Goal: Navigation & Orientation: Go to known website

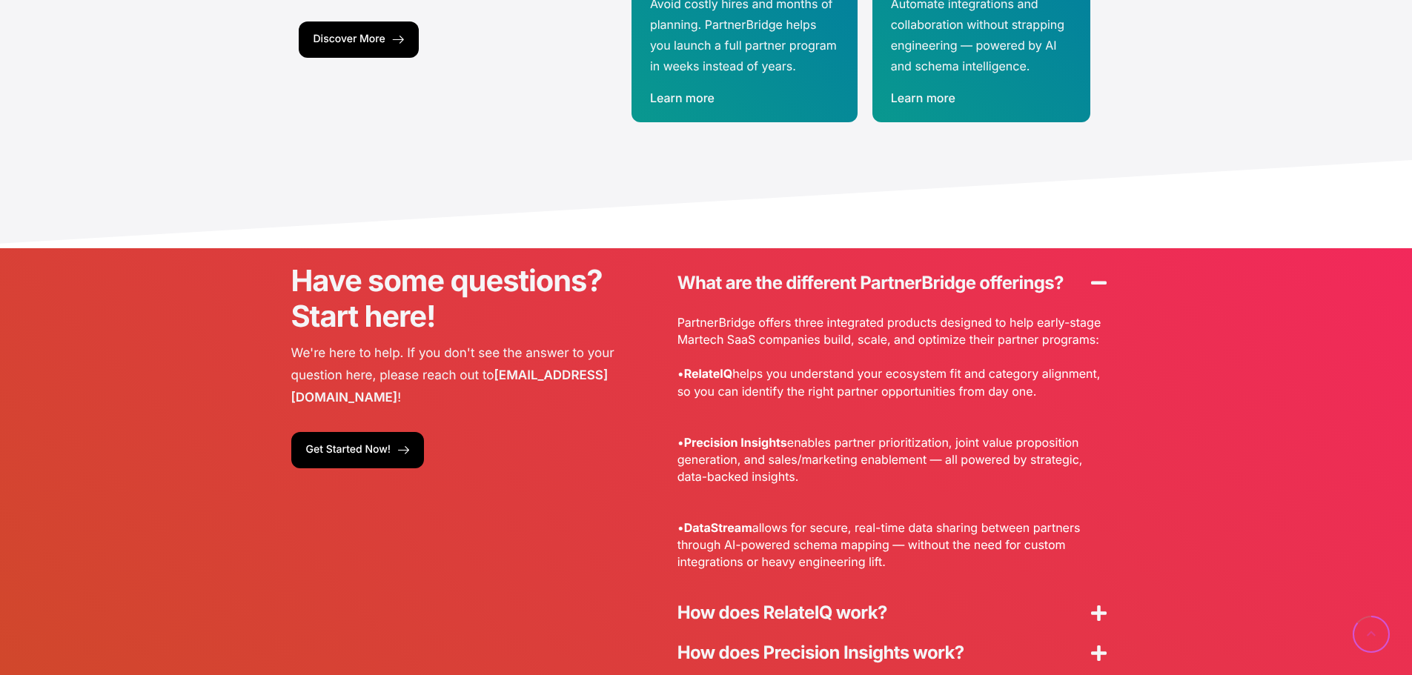
scroll to position [3633, 0]
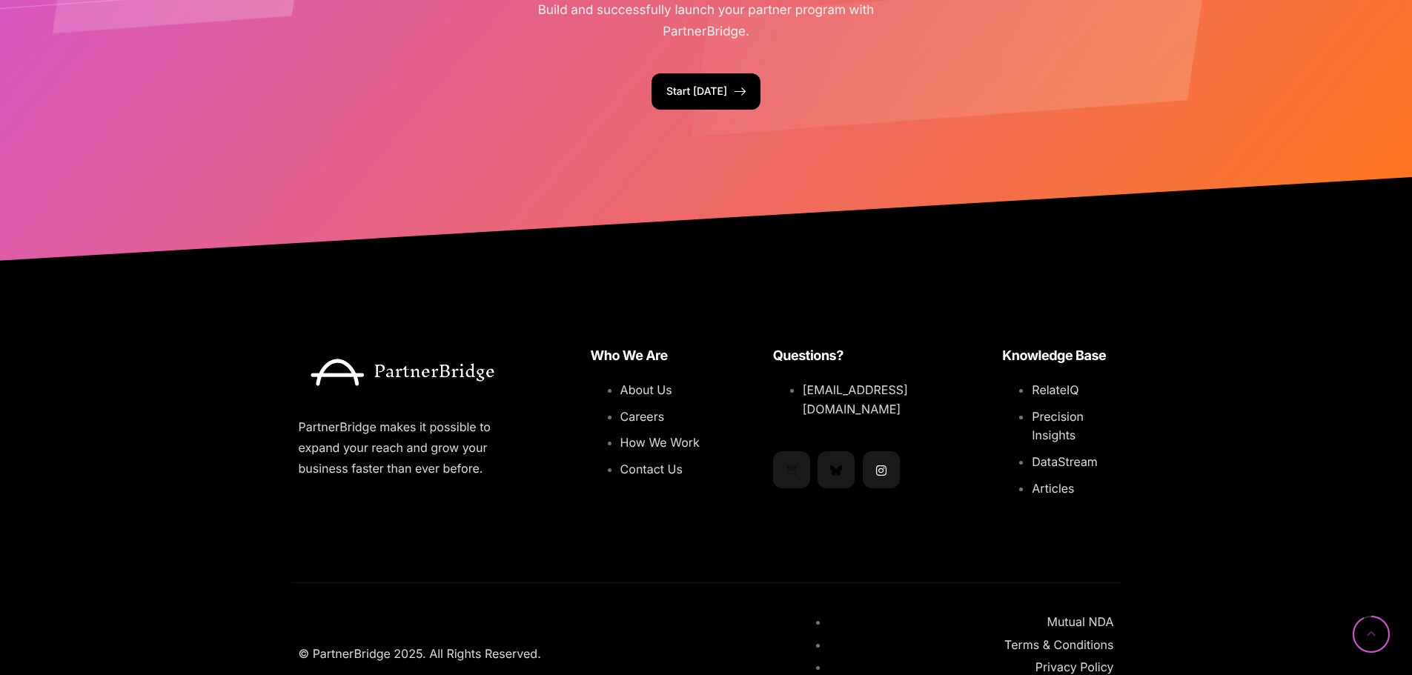
scroll to position [2255, 0]
